Goal: Information Seeking & Learning: Learn about a topic

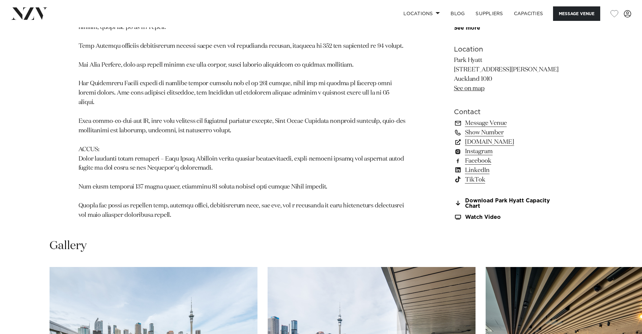
scroll to position [711, 0]
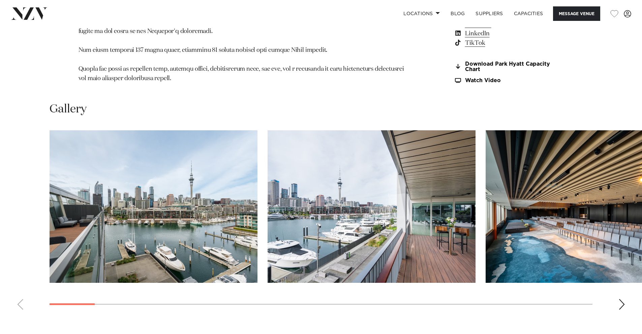
click at [411, 190] on img "2 / 30" at bounding box center [372, 206] width 208 height 153
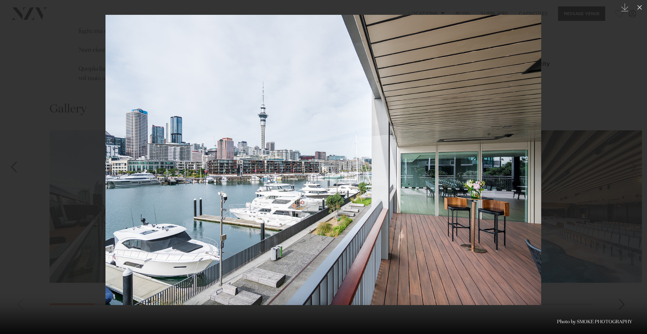
click at [532, 204] on img at bounding box center [323, 160] width 436 height 290
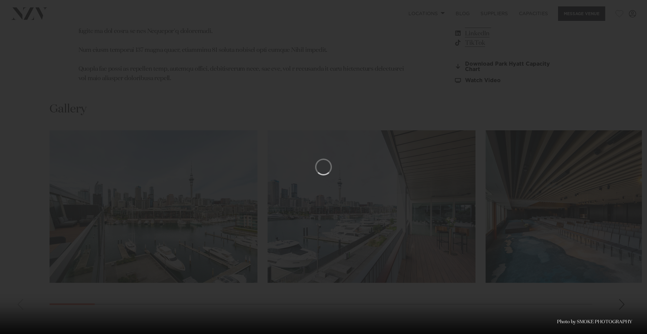
click at [605, 39] on div at bounding box center [323, 167] width 647 height 334
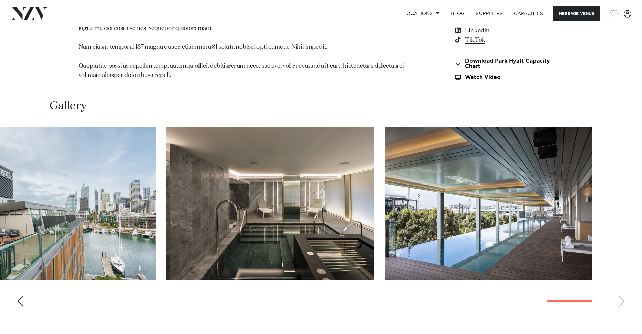
scroll to position [715, 0]
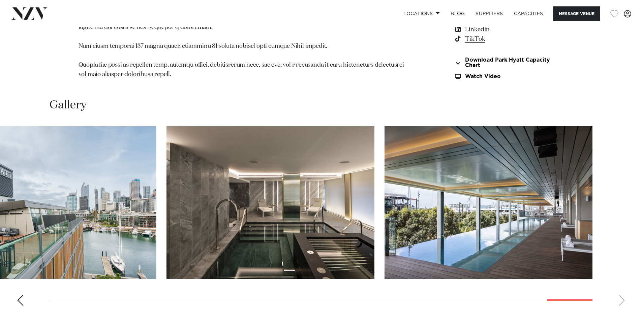
click at [624, 278] on swiper-container at bounding box center [321, 218] width 642 height 185
click at [621, 279] on swiper-container at bounding box center [321, 218] width 642 height 185
click at [19, 295] on div "Previous slide" at bounding box center [20, 300] width 7 height 11
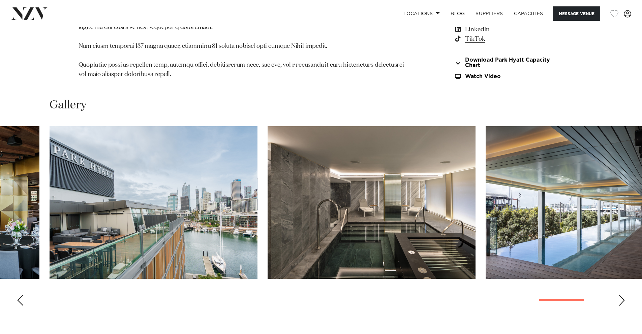
click at [19, 295] on div "Previous slide" at bounding box center [20, 300] width 7 height 11
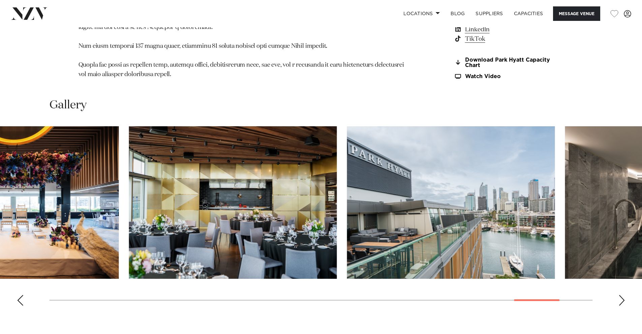
click at [104, 287] on swiper-container at bounding box center [321, 218] width 642 height 185
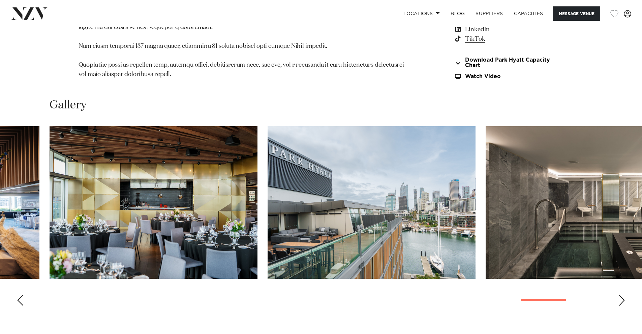
click at [140, 177] on img "27 / 30" at bounding box center [154, 202] width 208 height 153
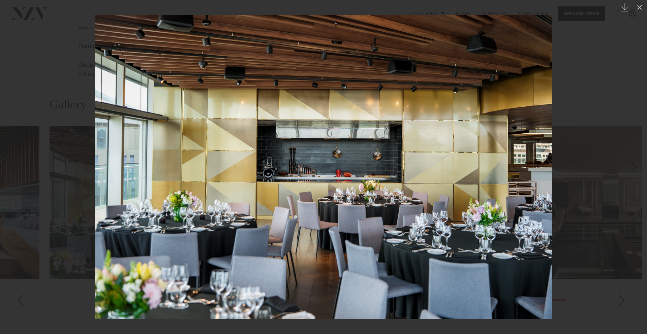
click at [297, 129] on img at bounding box center [323, 167] width 457 height 305
click at [279, 124] on img at bounding box center [323, 167] width 457 height 305
click at [14, 173] on div "Previous slide" at bounding box center [13, 167] width 9 height 13
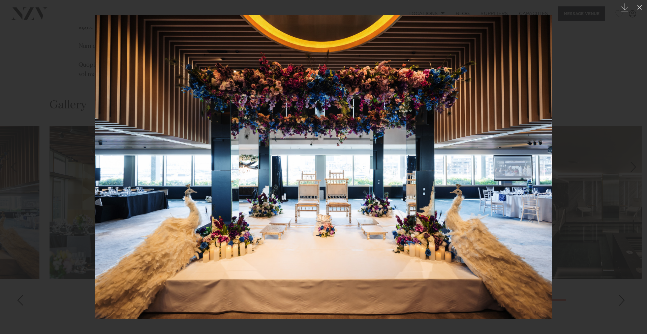
click at [2, 169] on link at bounding box center [12, 167] width 24 height 34
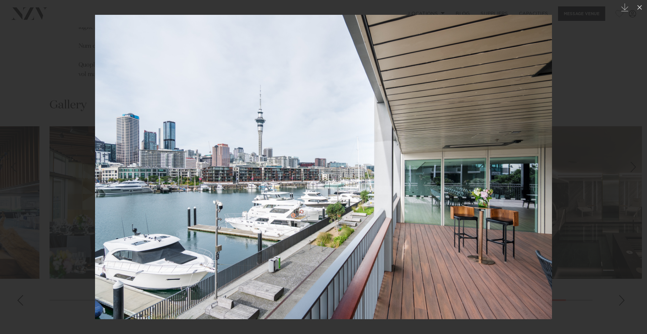
click at [12, 168] on div "Previous slide" at bounding box center [13, 167] width 9 height 13
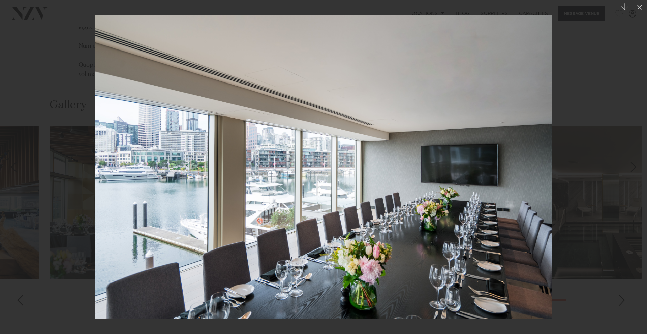
click at [12, 168] on div "Previous slide" at bounding box center [13, 167] width 9 height 13
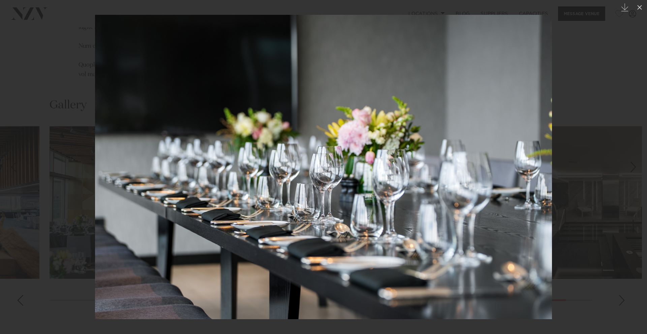
click at [12, 168] on div "Previous slide" at bounding box center [13, 167] width 9 height 13
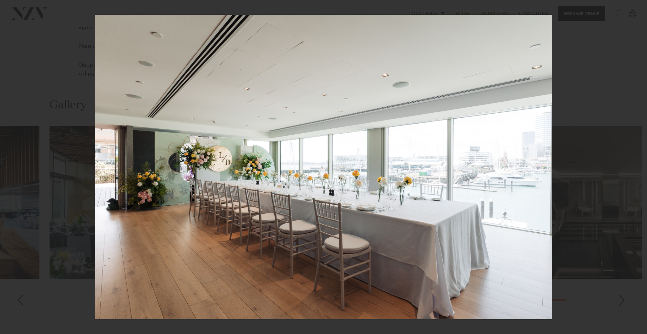
click at [12, 168] on div "22 / 30 Created with Sketch." at bounding box center [323, 167] width 647 height 334
click at [32, 169] on div at bounding box center [323, 167] width 647 height 334
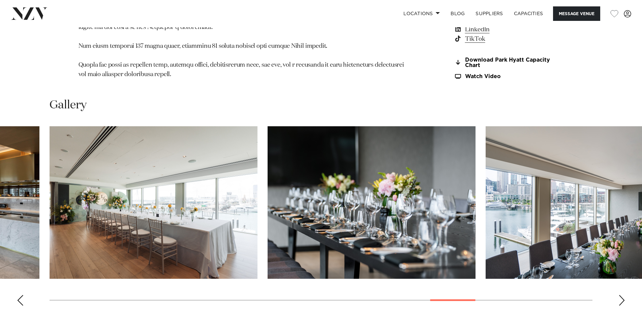
scroll to position [715, 0]
